Goal: Navigation & Orientation: Go to known website

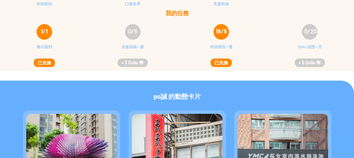
scroll to position [95, 0]
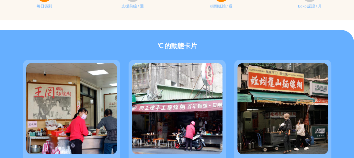
scroll to position [130, 0]
